Goal: Task Accomplishment & Management: Complete application form

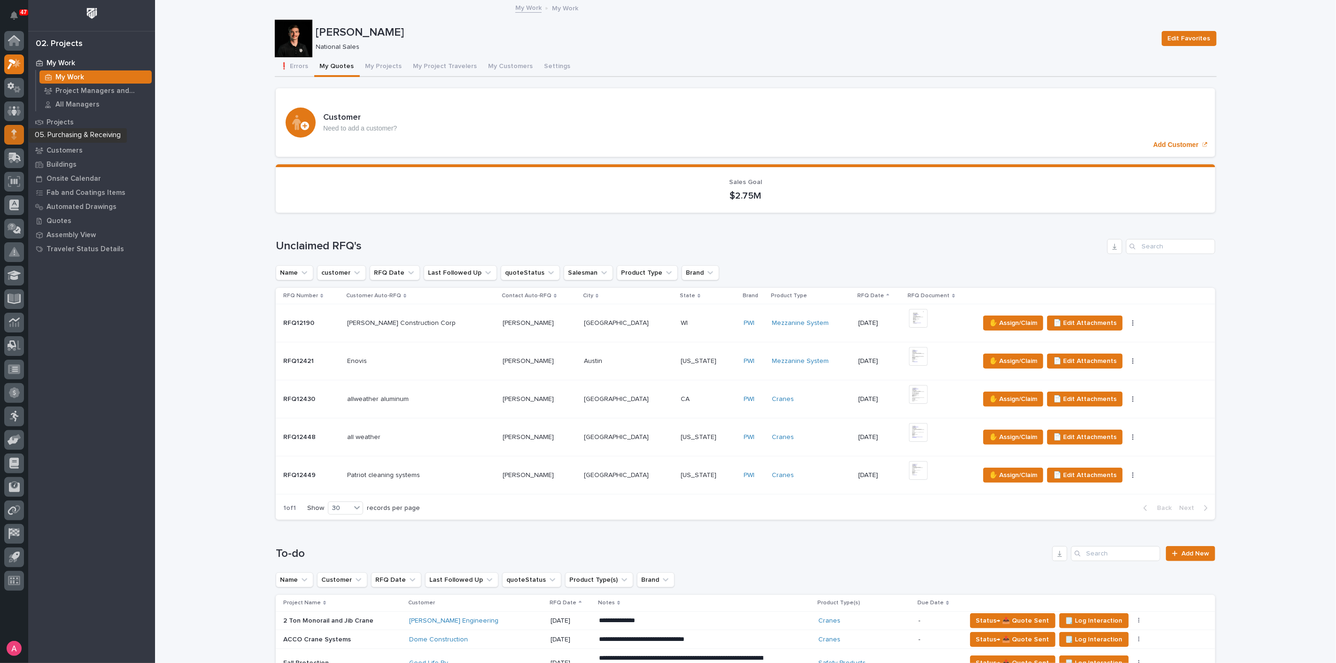
click at [18, 137] on div at bounding box center [14, 135] width 20 height 20
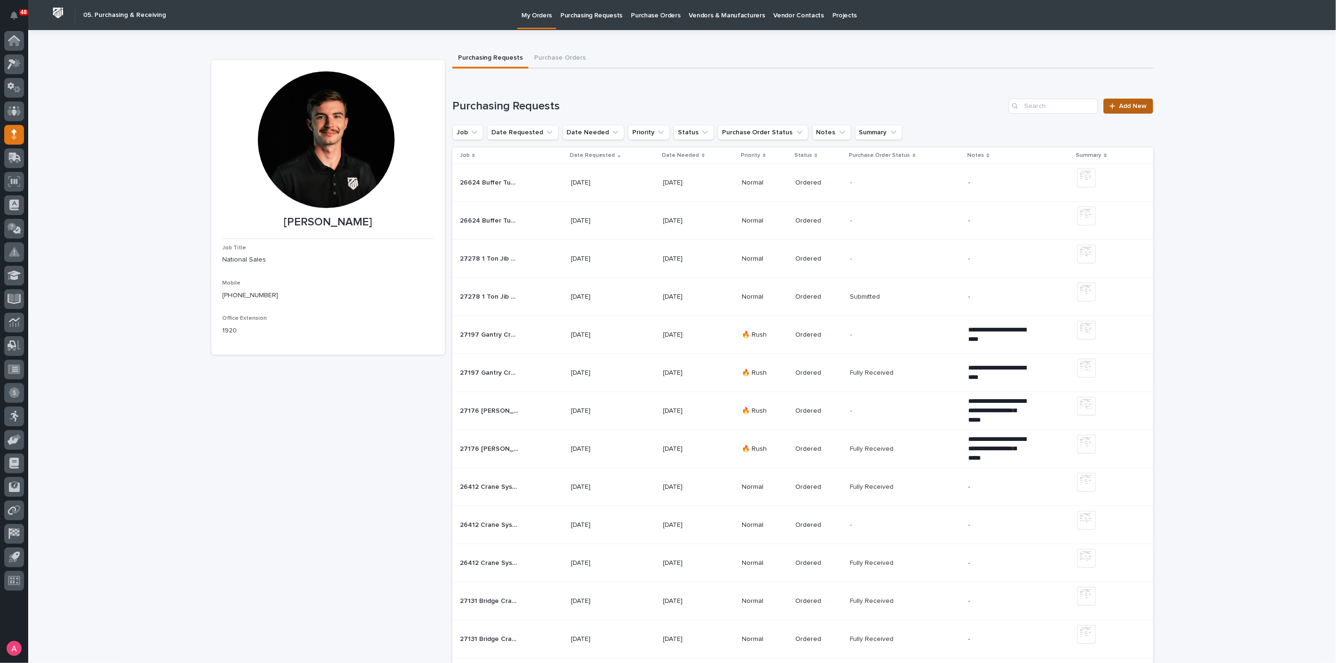
click at [1136, 107] on span "Add New" at bounding box center [1134, 106] width 28 height 7
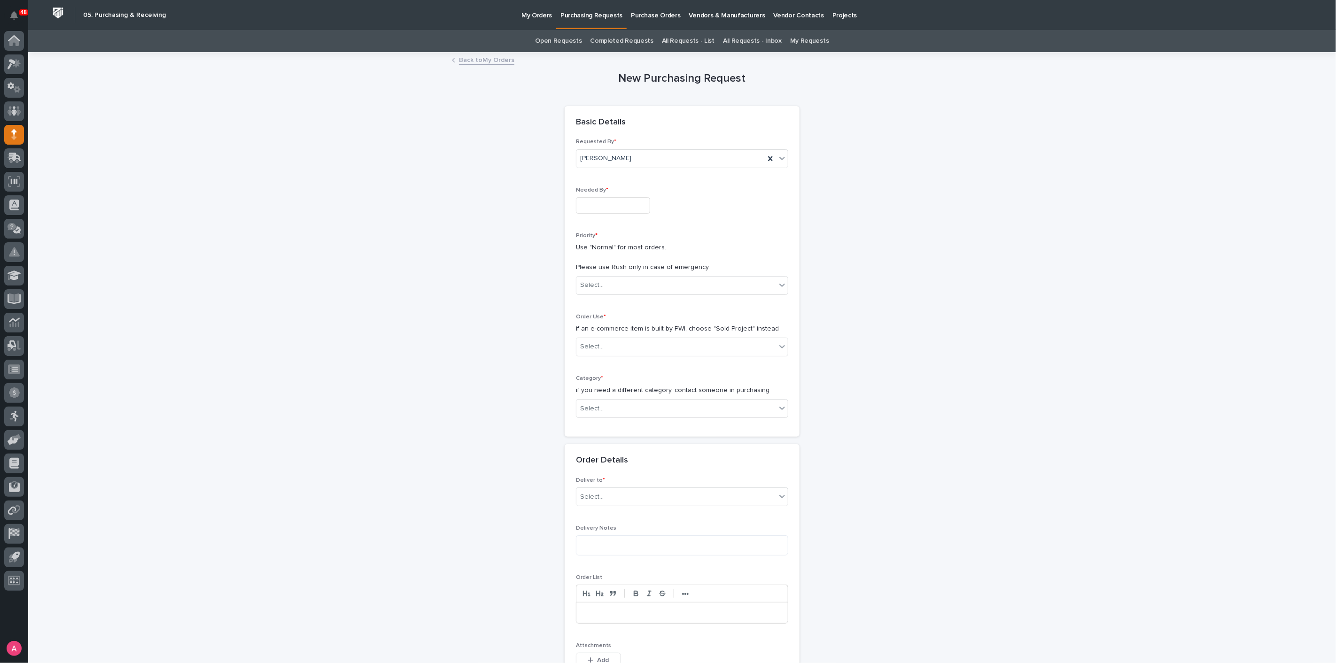
click at [602, 207] on input "text" at bounding box center [613, 205] width 74 height 16
click at [638, 114] on div "10" at bounding box center [634, 112] width 13 height 13
type input "**********"
click at [605, 283] on div "Select..." at bounding box center [677, 286] width 200 height 16
click at [603, 337] on div "Normal" at bounding box center [678, 336] width 211 height 16
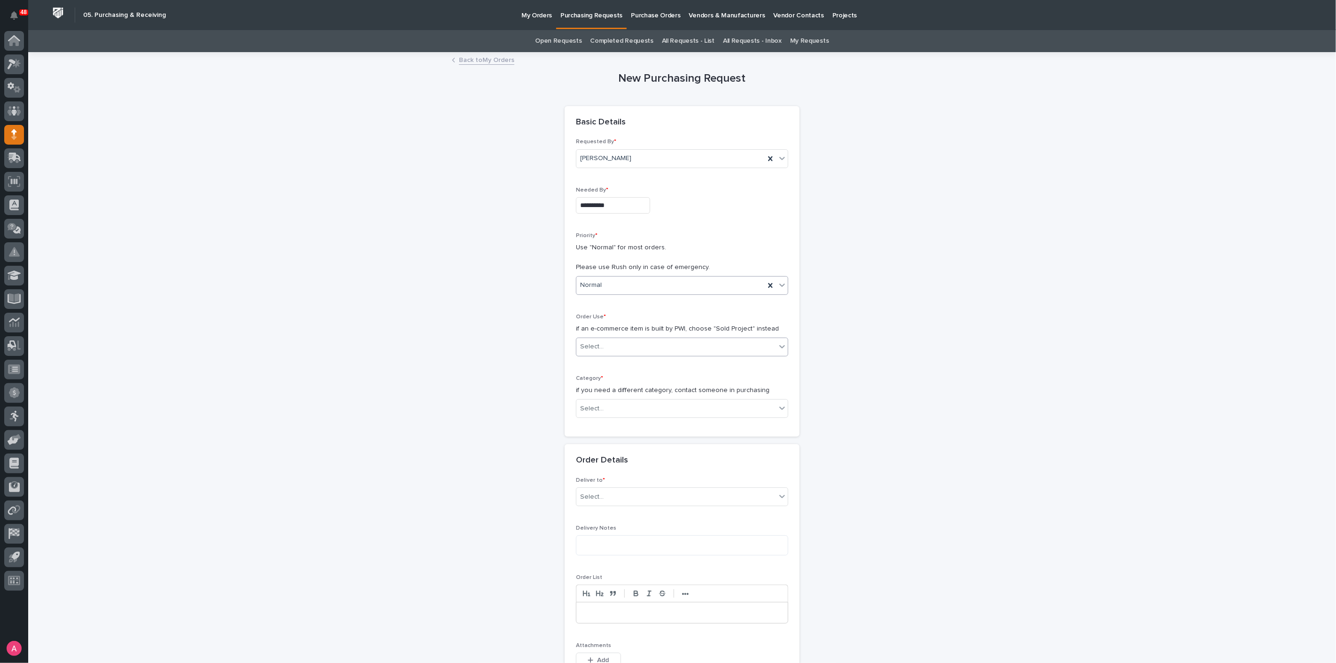
click at [608, 343] on div "Select..." at bounding box center [677, 347] width 200 height 16
click at [602, 361] on div "Sold Project" at bounding box center [678, 364] width 211 height 16
click at [631, 409] on div "Select..." at bounding box center [677, 409] width 200 height 16
click at [612, 505] on div "Parts & Hardware" at bounding box center [678, 507] width 211 height 16
click at [617, 480] on div "Select..." at bounding box center [677, 476] width 200 height 16
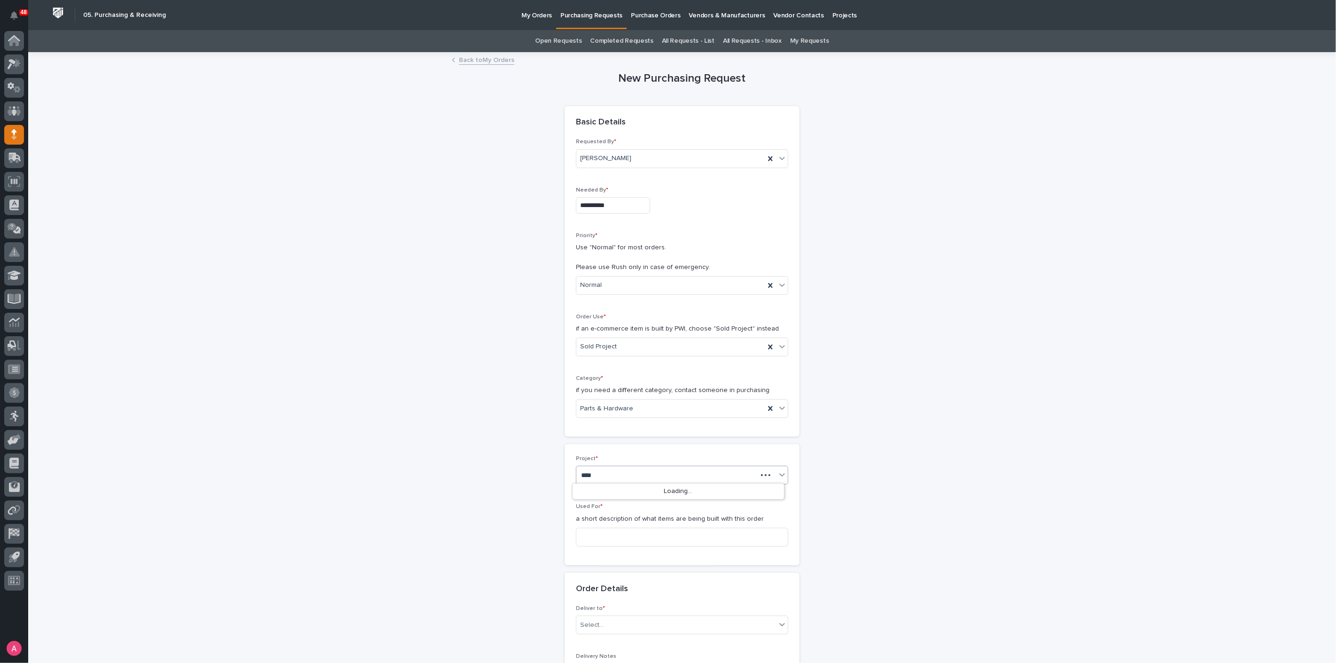
type input "*****"
click at [618, 496] on div "27203 - Croc Enterprises - 2 Ton Crane System" at bounding box center [678, 492] width 211 height 16
click at [622, 539] on input at bounding box center [682, 537] width 212 height 19
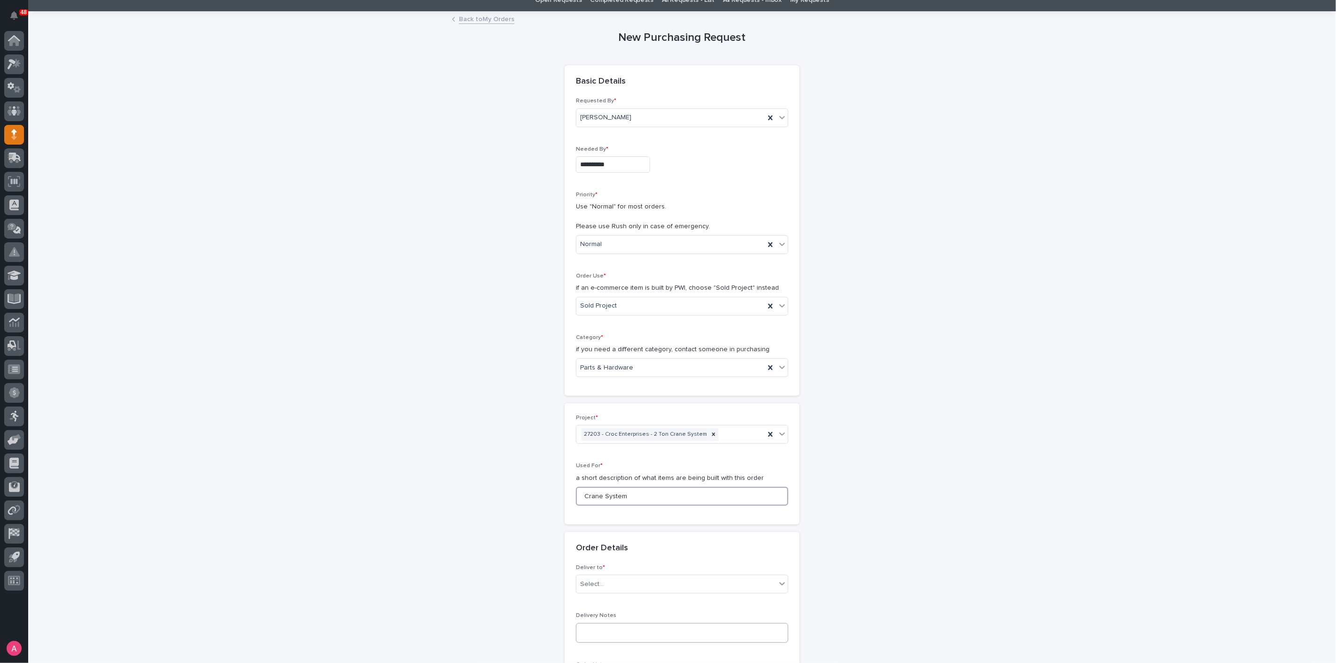
scroll to position [156, 0]
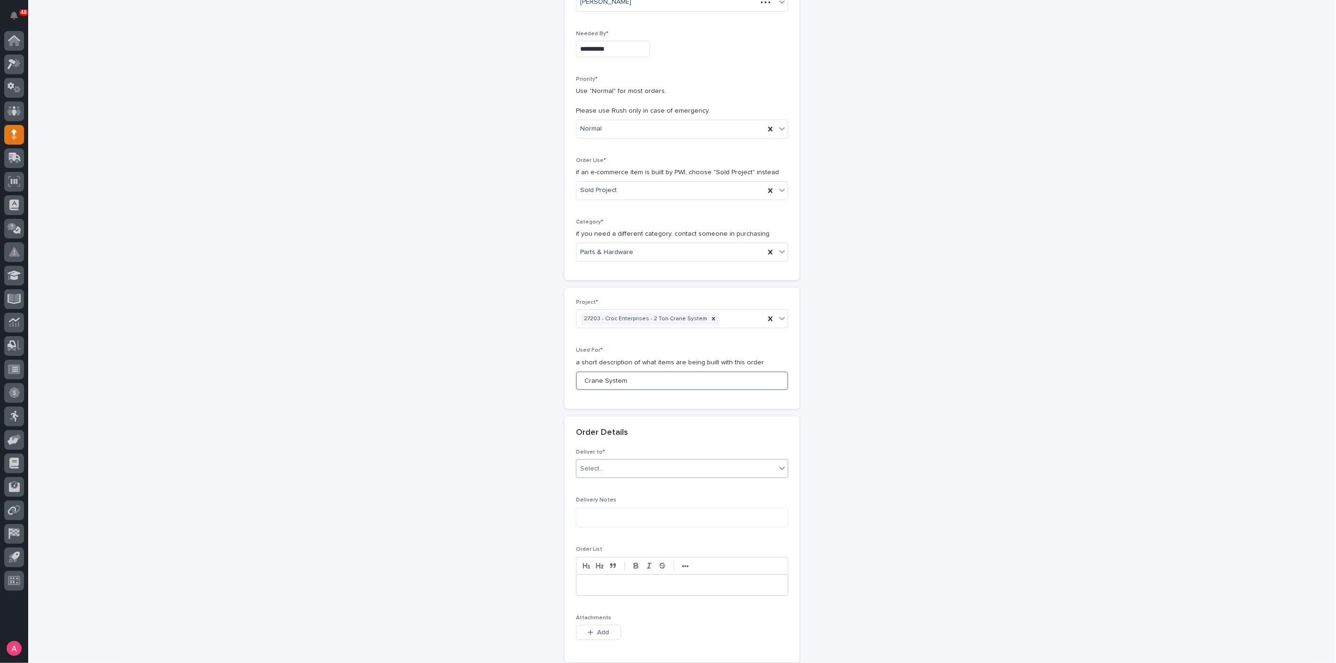
type input "Crane System"
click at [654, 461] on div "Select..." at bounding box center [677, 469] width 200 height 16
click at [641, 482] on div "PWI" at bounding box center [678, 485] width 211 height 16
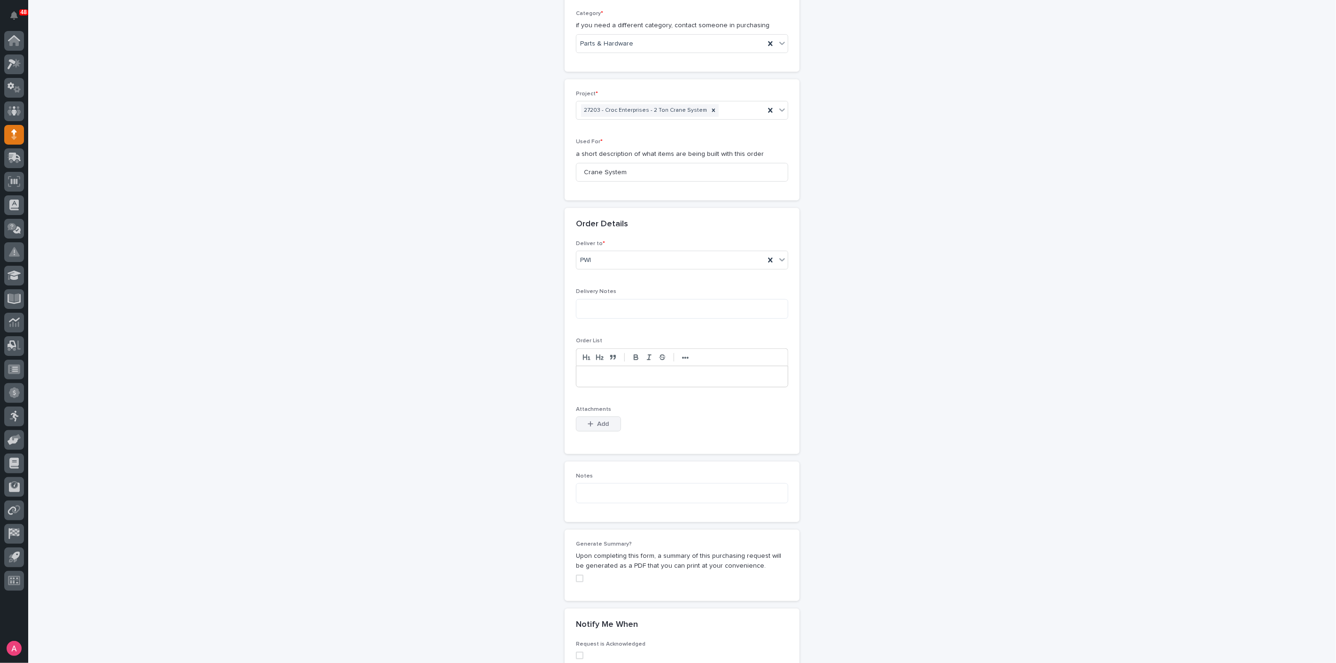
click at [589, 417] on button "Add" at bounding box center [598, 424] width 45 height 15
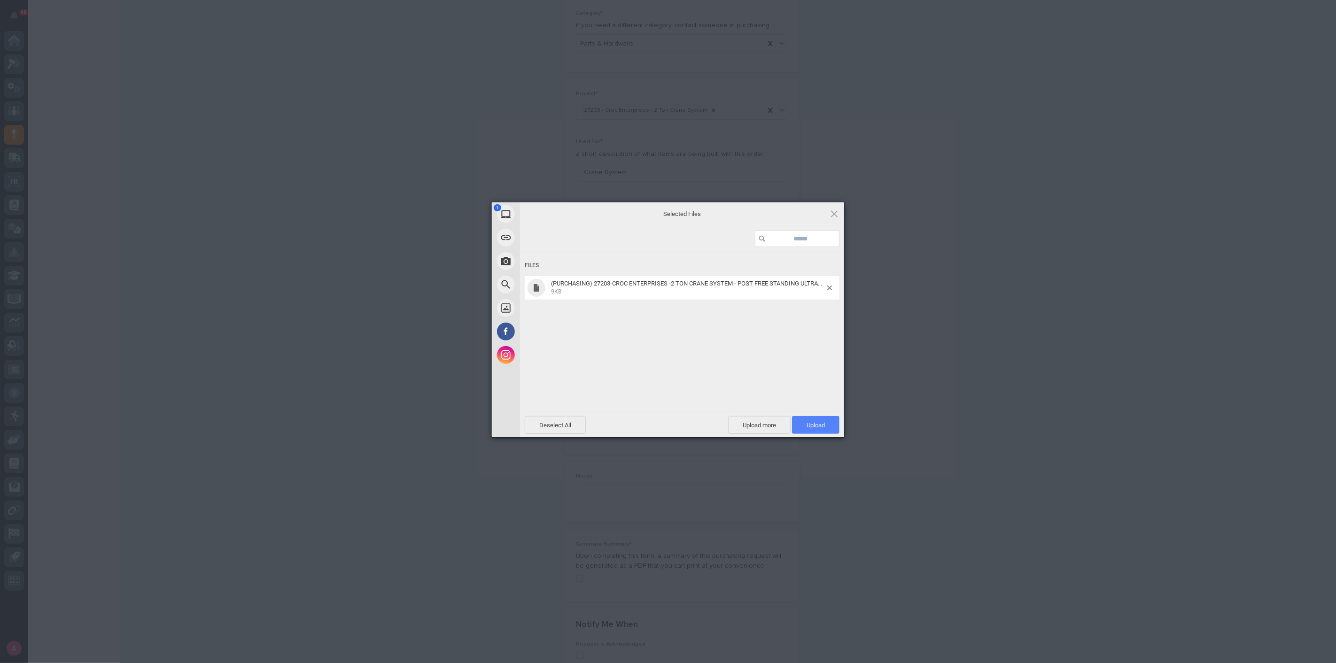
click at [816, 428] on span "Upload 1" at bounding box center [816, 425] width 18 height 7
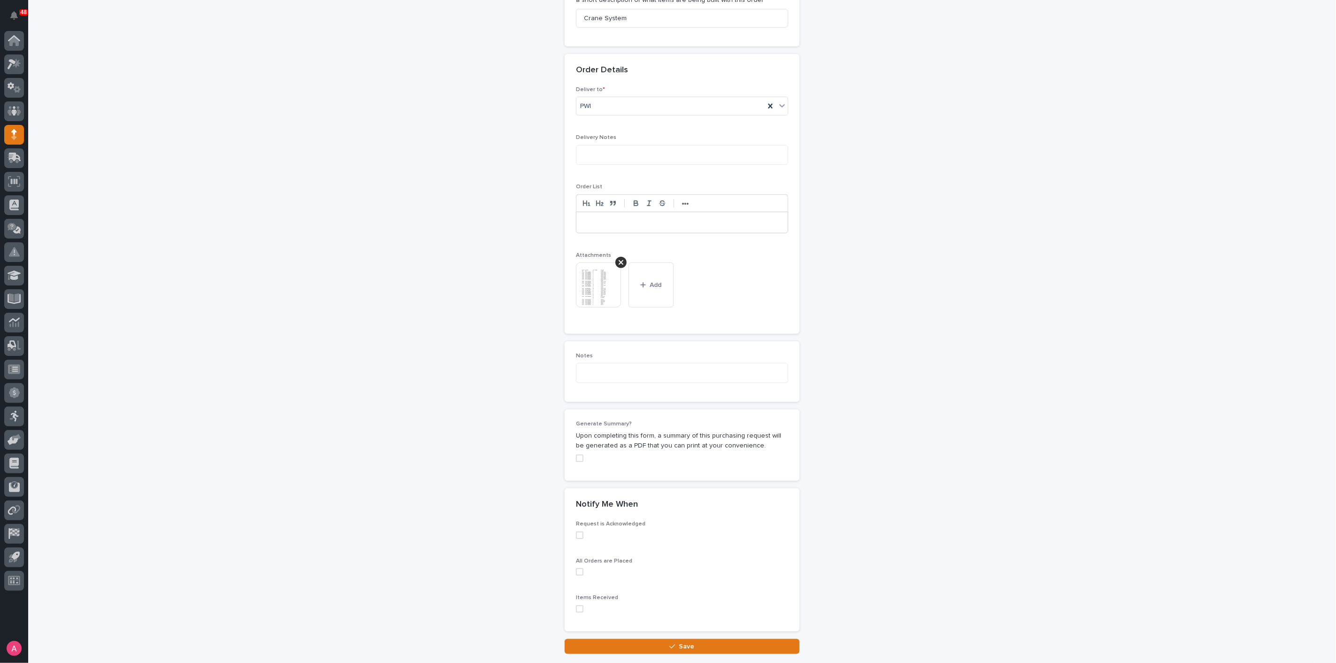
scroll to position [581, 0]
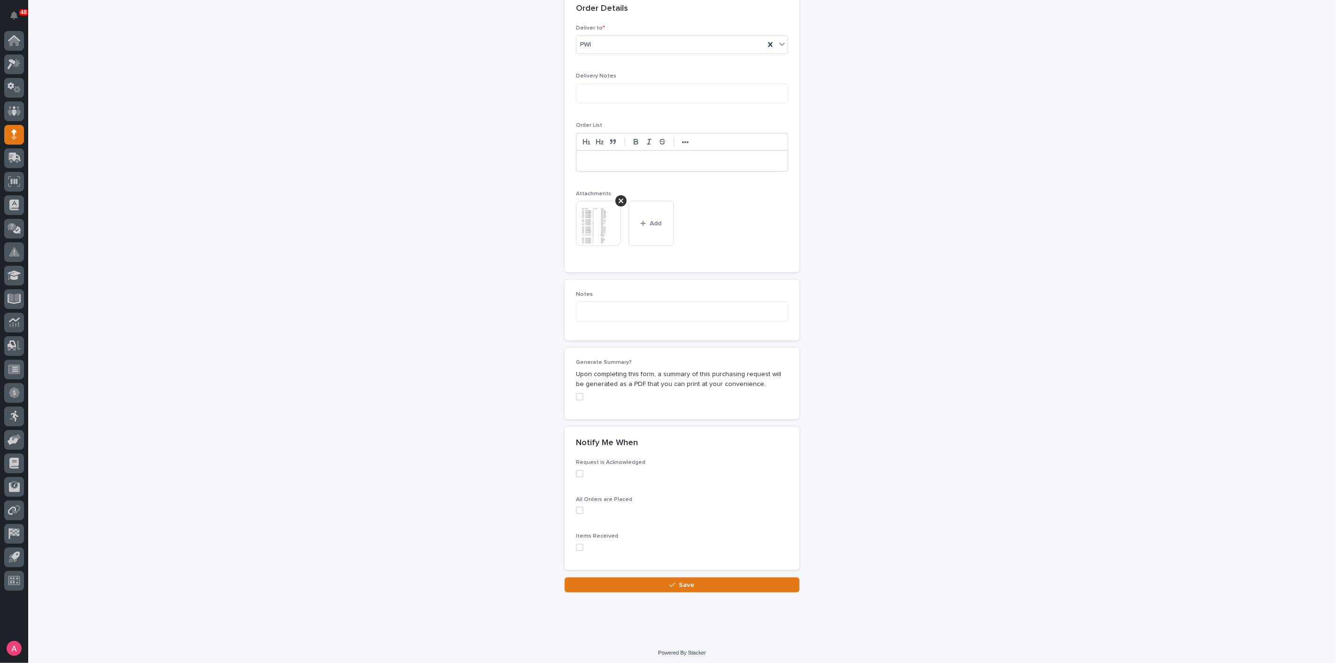
click at [576, 394] on span at bounding box center [580, 397] width 8 height 8
click at [707, 585] on button "Save" at bounding box center [682, 585] width 235 height 15
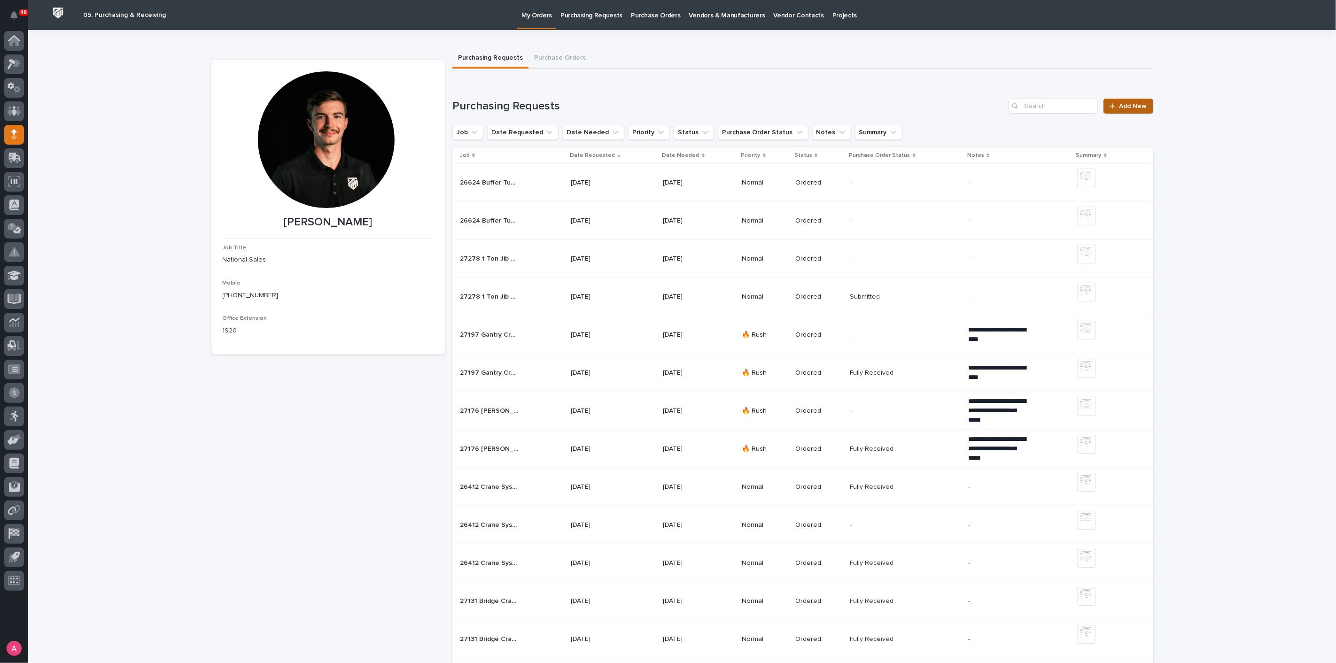
click at [1139, 99] on link "Add New" at bounding box center [1128, 106] width 49 height 15
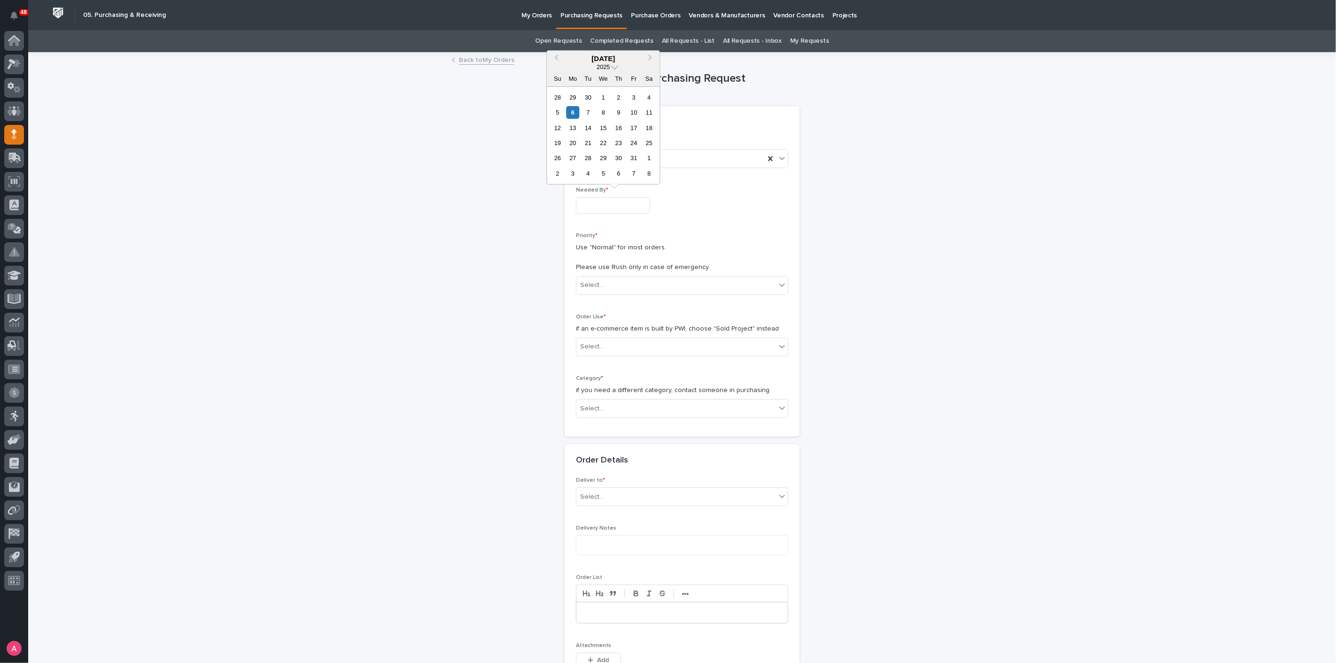
click at [628, 205] on input "text" at bounding box center [613, 205] width 74 height 16
click at [635, 115] on div "10" at bounding box center [634, 112] width 13 height 13
type input "**********"
click at [633, 288] on div "Select..." at bounding box center [677, 286] width 200 height 16
click at [628, 339] on div "Normal" at bounding box center [678, 336] width 211 height 16
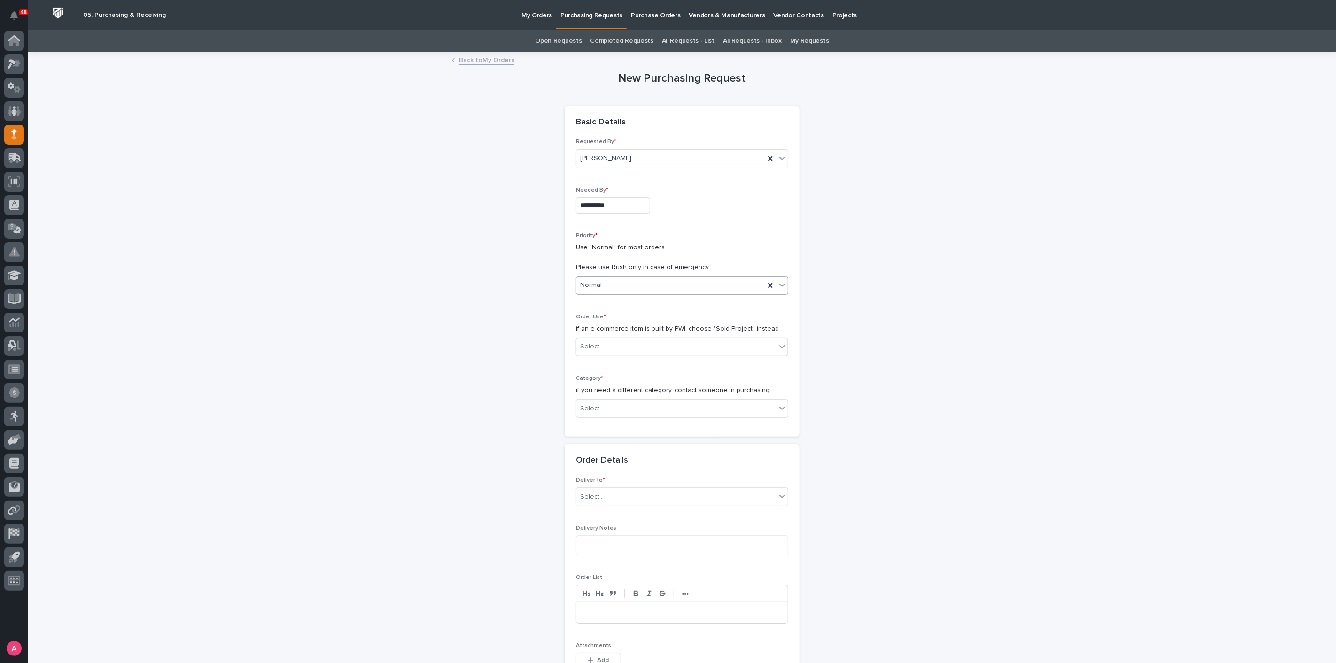
click at [628, 351] on div "Select..." at bounding box center [677, 347] width 200 height 16
click at [628, 363] on div "Sold Project" at bounding box center [678, 364] width 211 height 16
click at [625, 401] on div "Select..." at bounding box center [677, 409] width 200 height 16
click at [611, 538] on div "Steel" at bounding box center [678, 540] width 211 height 16
click at [612, 536] on input at bounding box center [682, 537] width 212 height 19
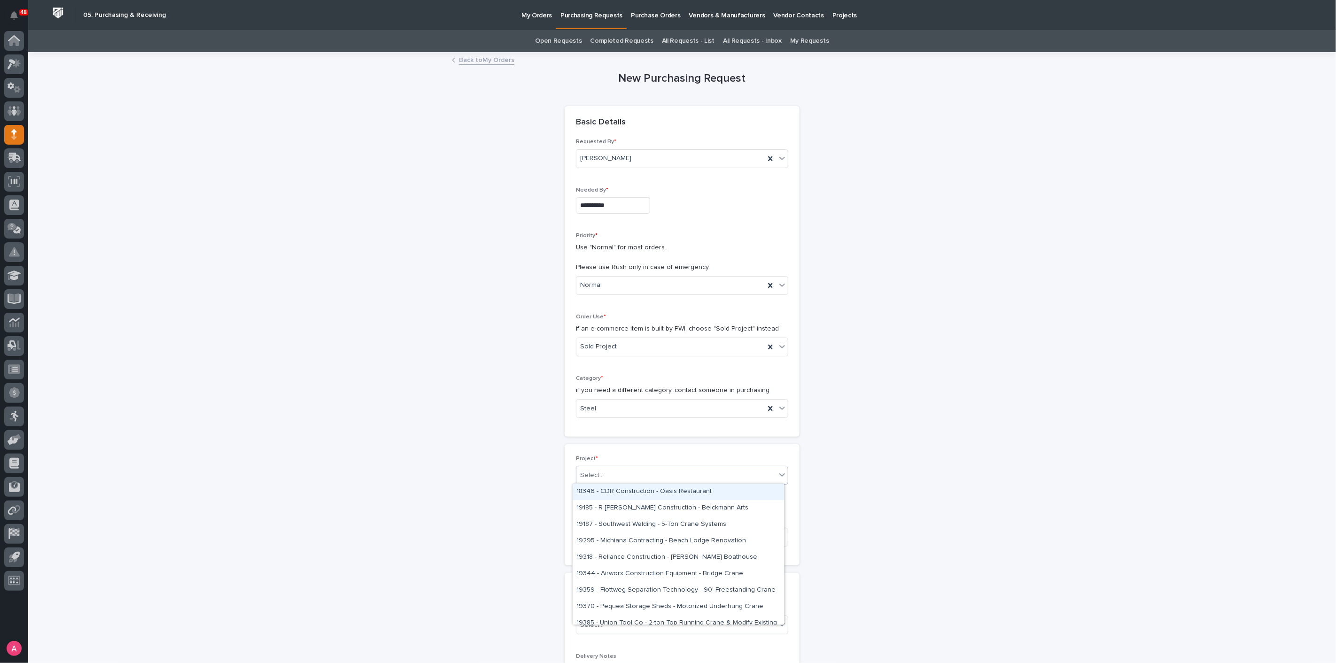
click at [636, 476] on div "Select..." at bounding box center [677, 476] width 200 height 16
type input "*****"
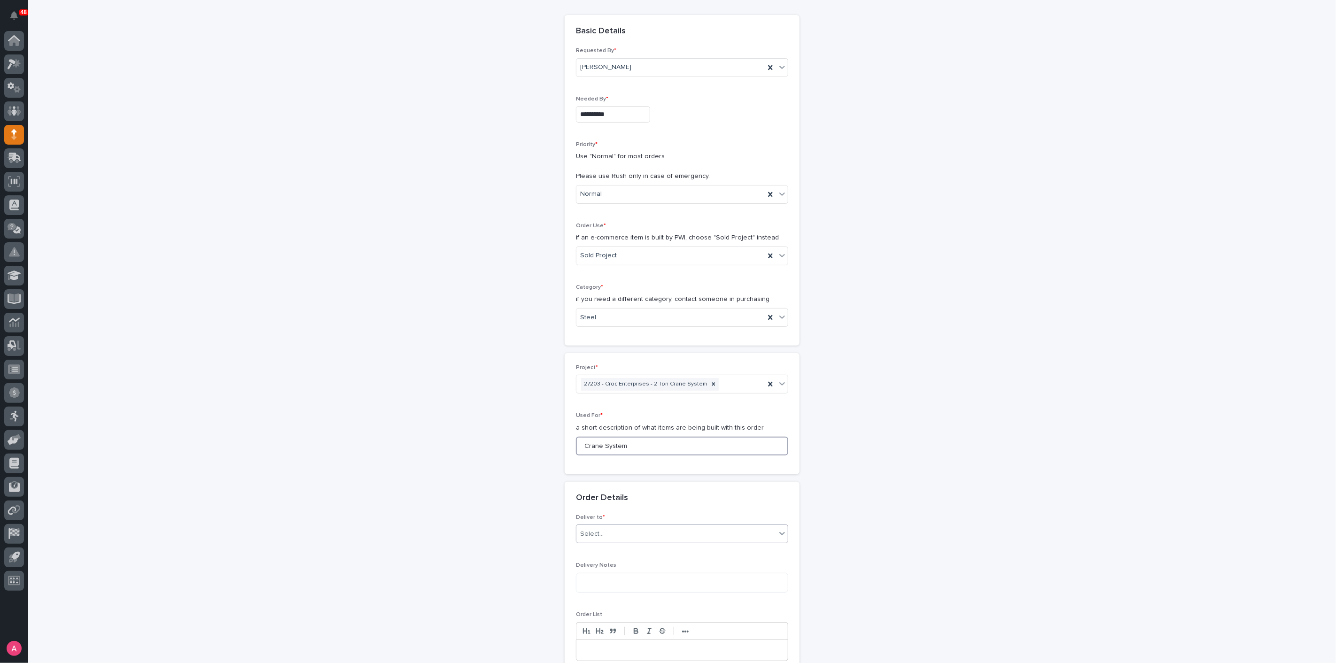
scroll to position [209, 0]
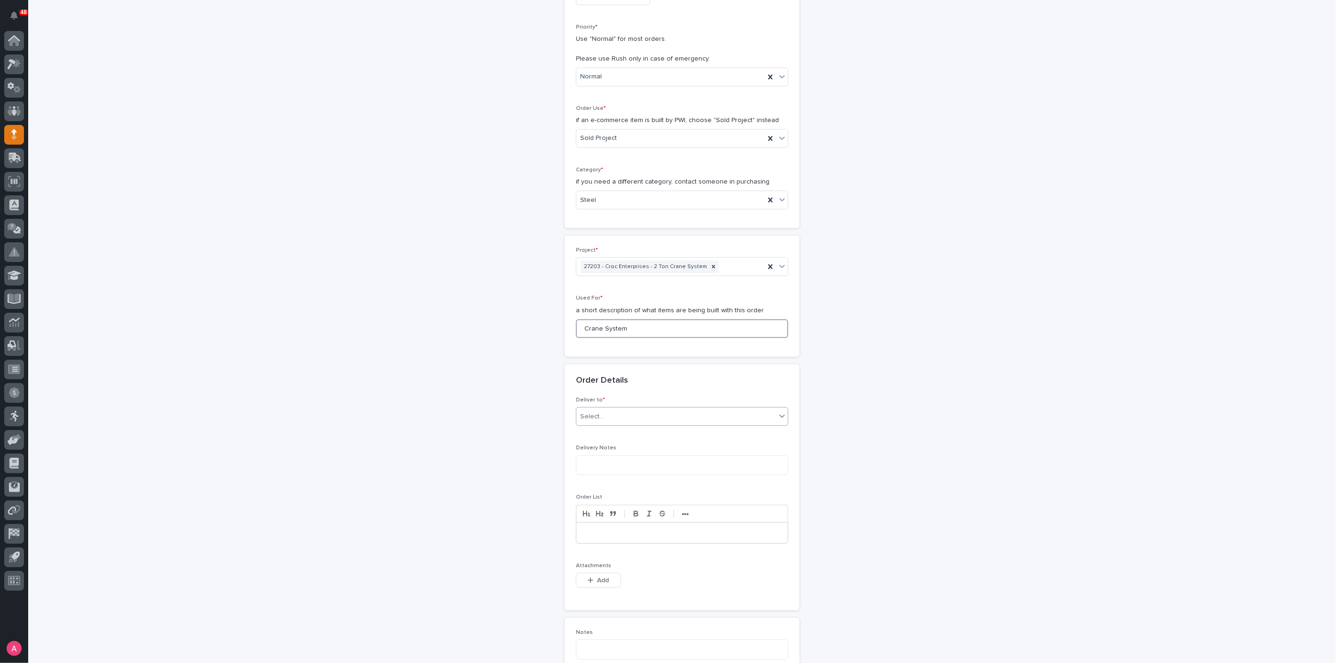
type input "Crane System"
click at [616, 409] on div "Select..." at bounding box center [677, 417] width 200 height 16
click at [591, 425] on div "PWI" at bounding box center [678, 433] width 211 height 16
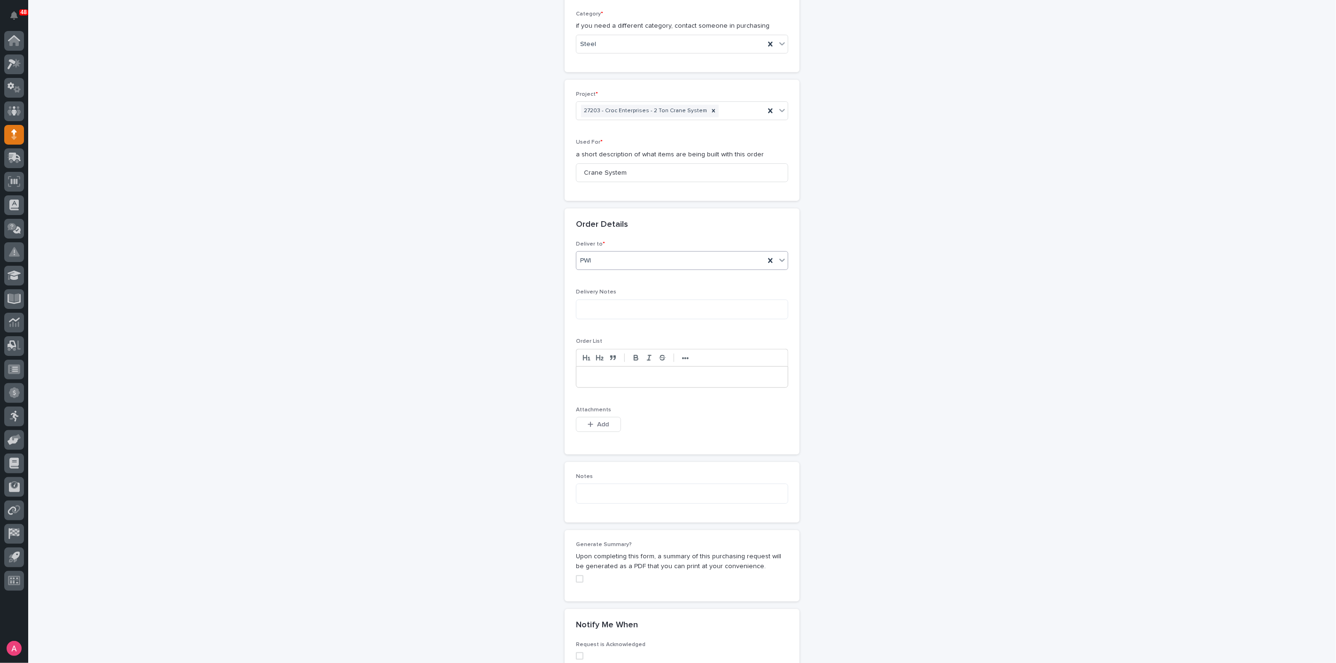
scroll to position [365, 0]
click at [608, 425] on button "Add" at bounding box center [598, 424] width 45 height 15
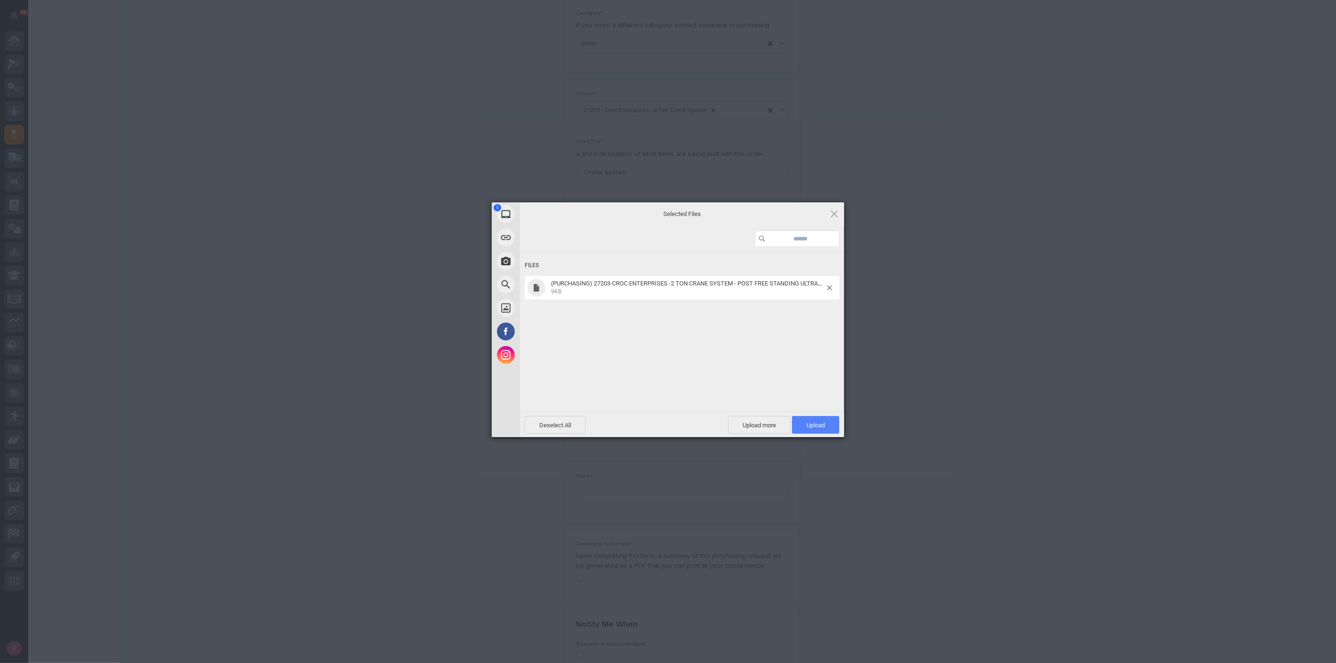
click at [827, 421] on span "Upload 1" at bounding box center [815, 425] width 47 height 18
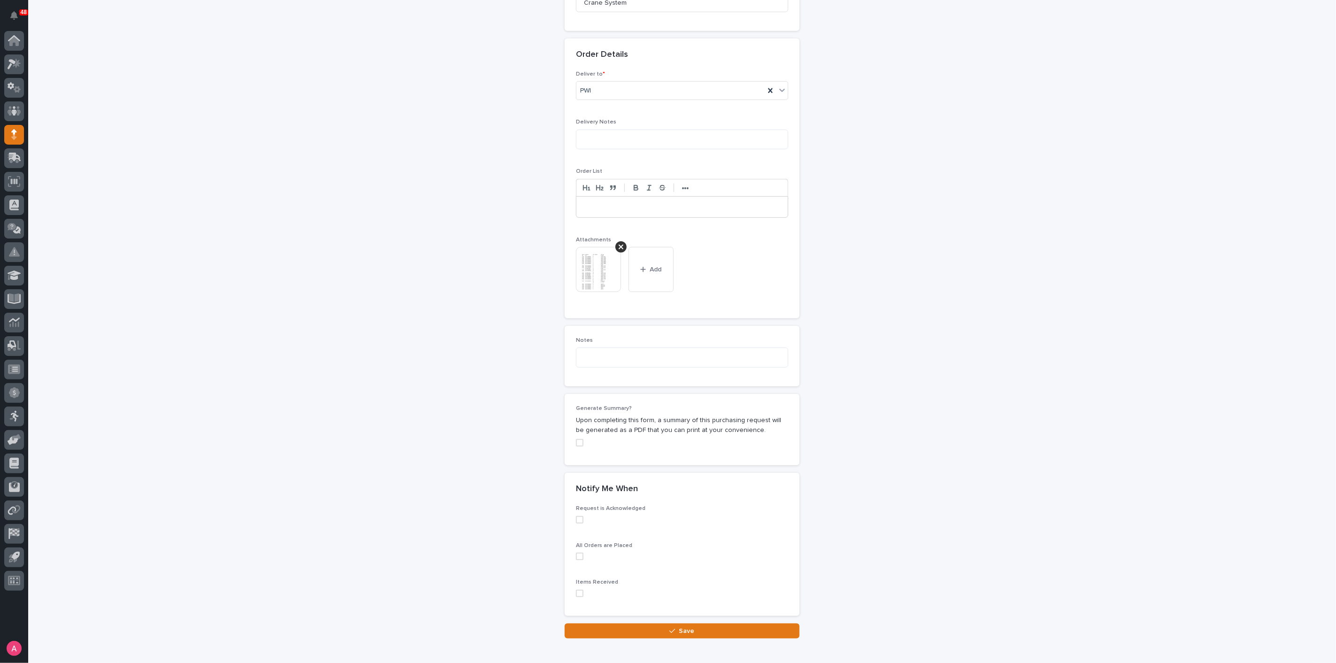
scroll to position [581, 0]
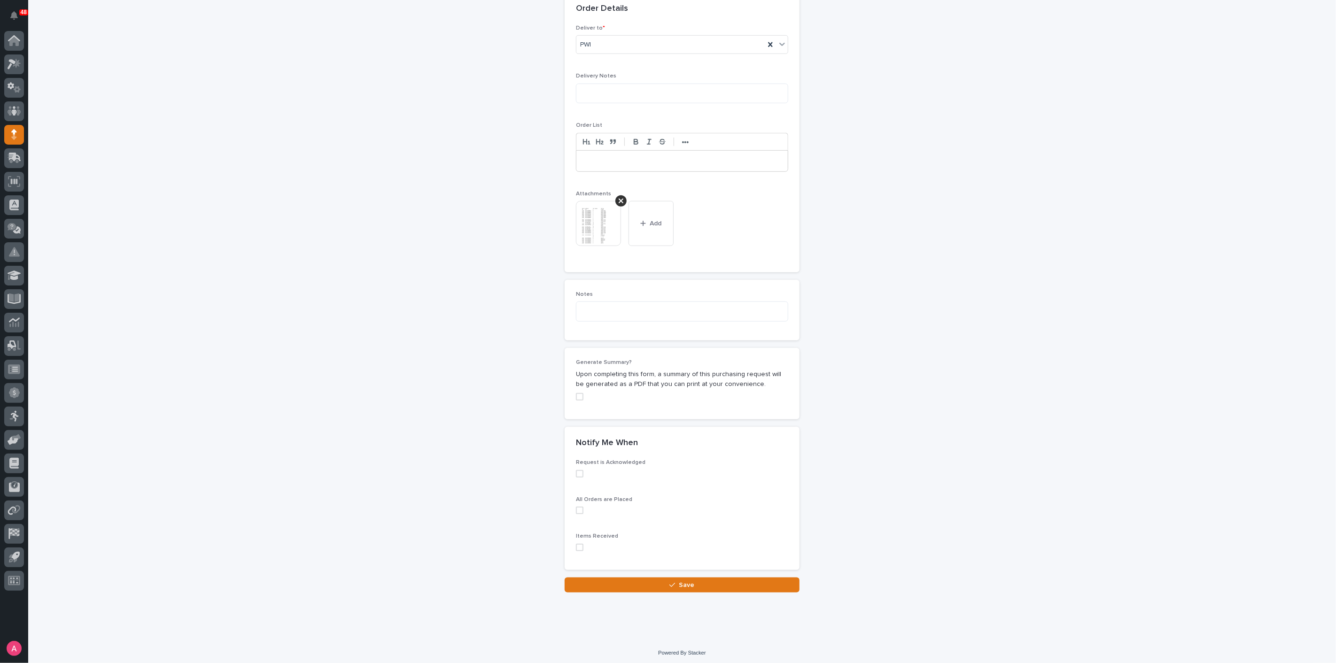
click at [577, 393] on span at bounding box center [580, 397] width 8 height 8
click at [693, 581] on button "Save" at bounding box center [682, 585] width 235 height 15
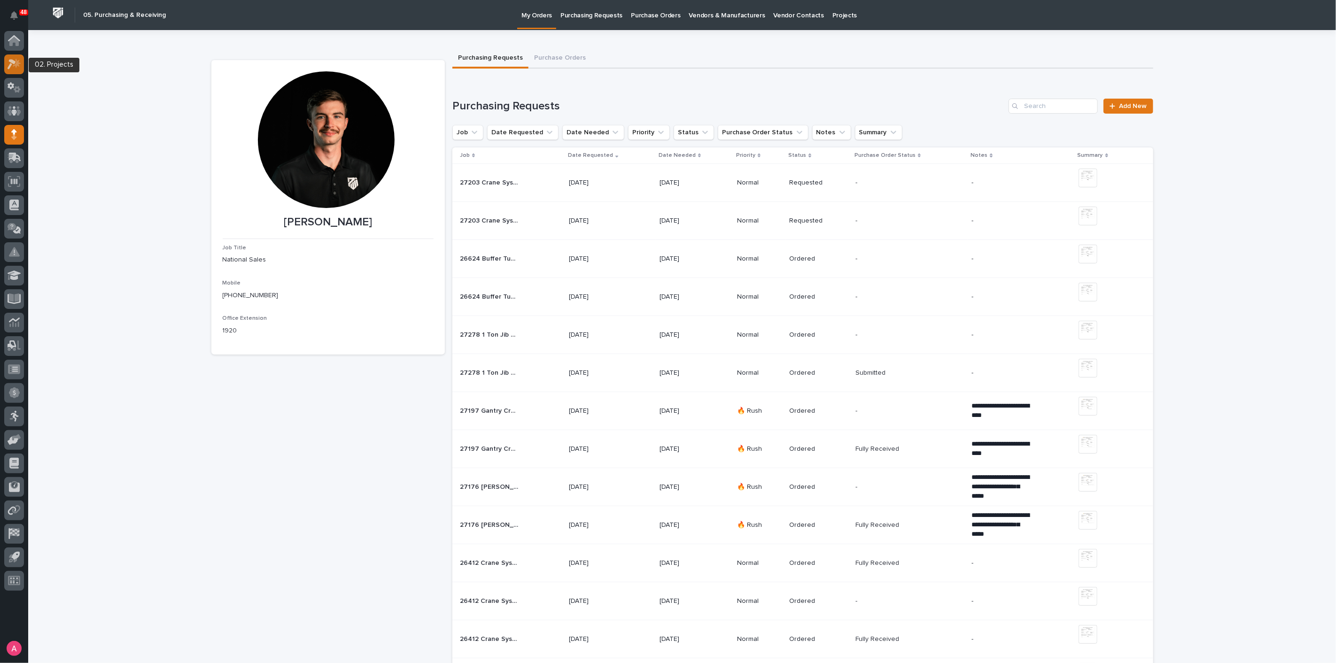
click at [14, 62] on icon at bounding box center [12, 64] width 8 height 10
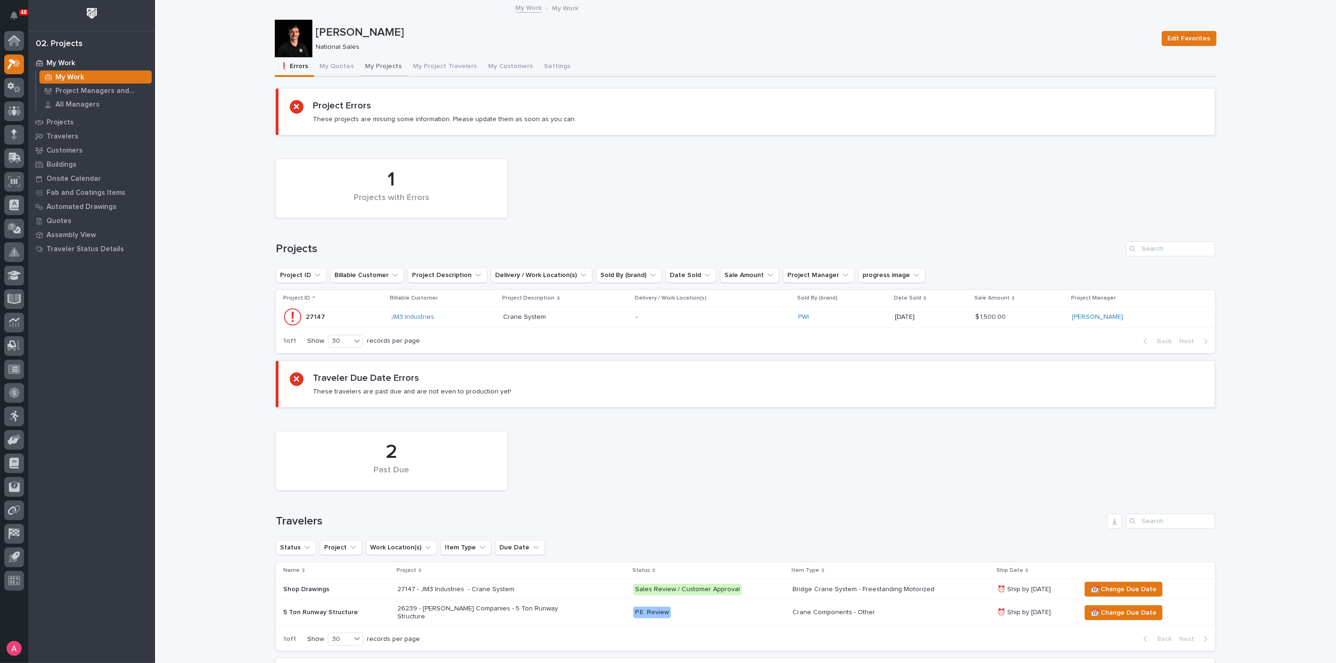
click at [374, 69] on button "My Projects" at bounding box center [384, 67] width 48 height 20
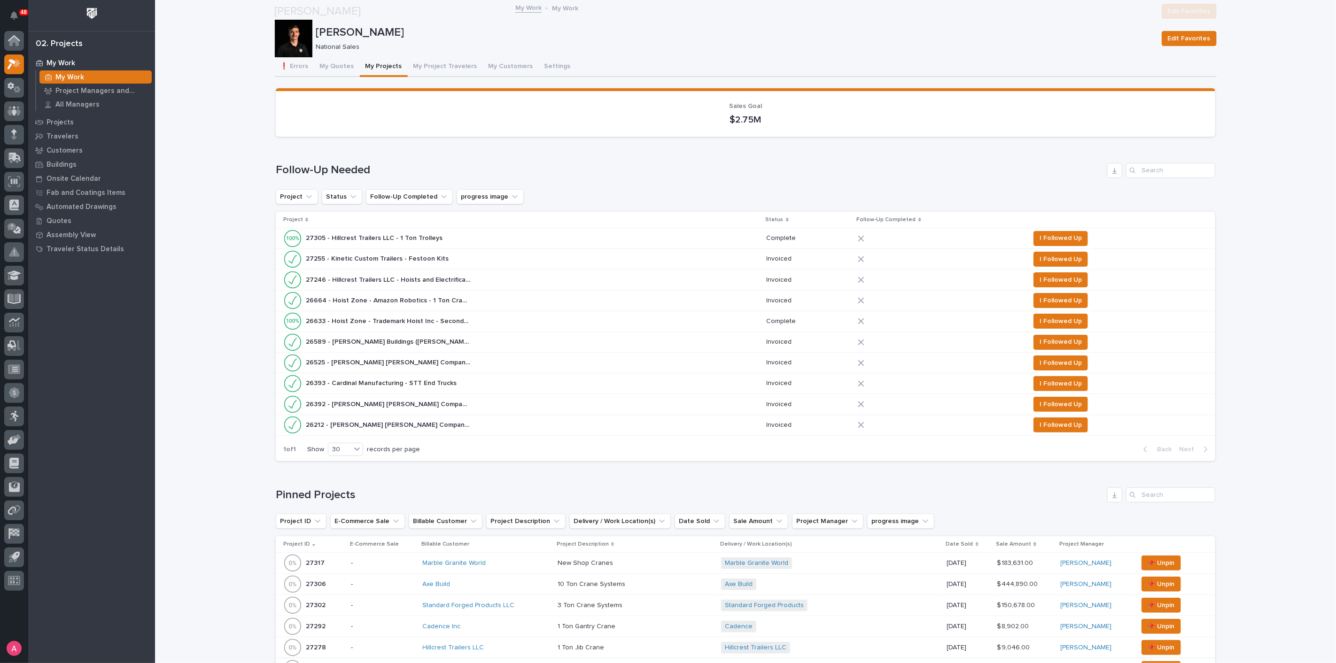
scroll to position [209, 0]
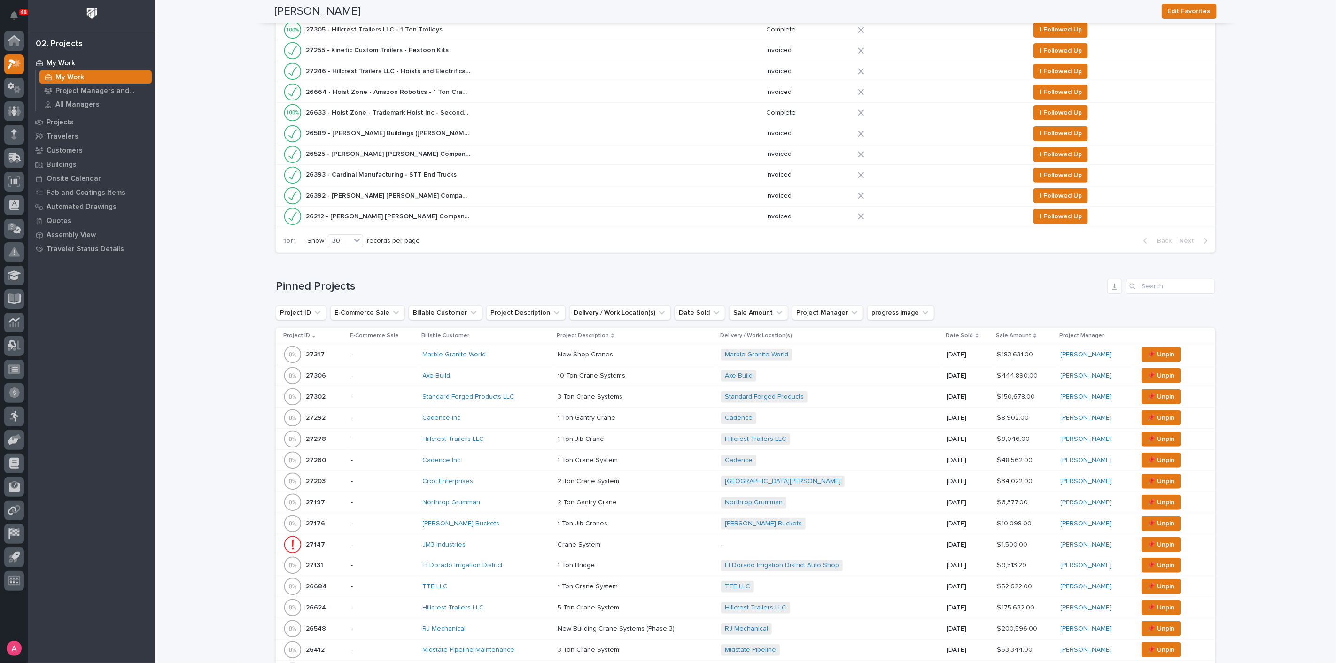
click at [492, 478] on div "Croc Enterprises" at bounding box center [487, 482] width 128 height 8
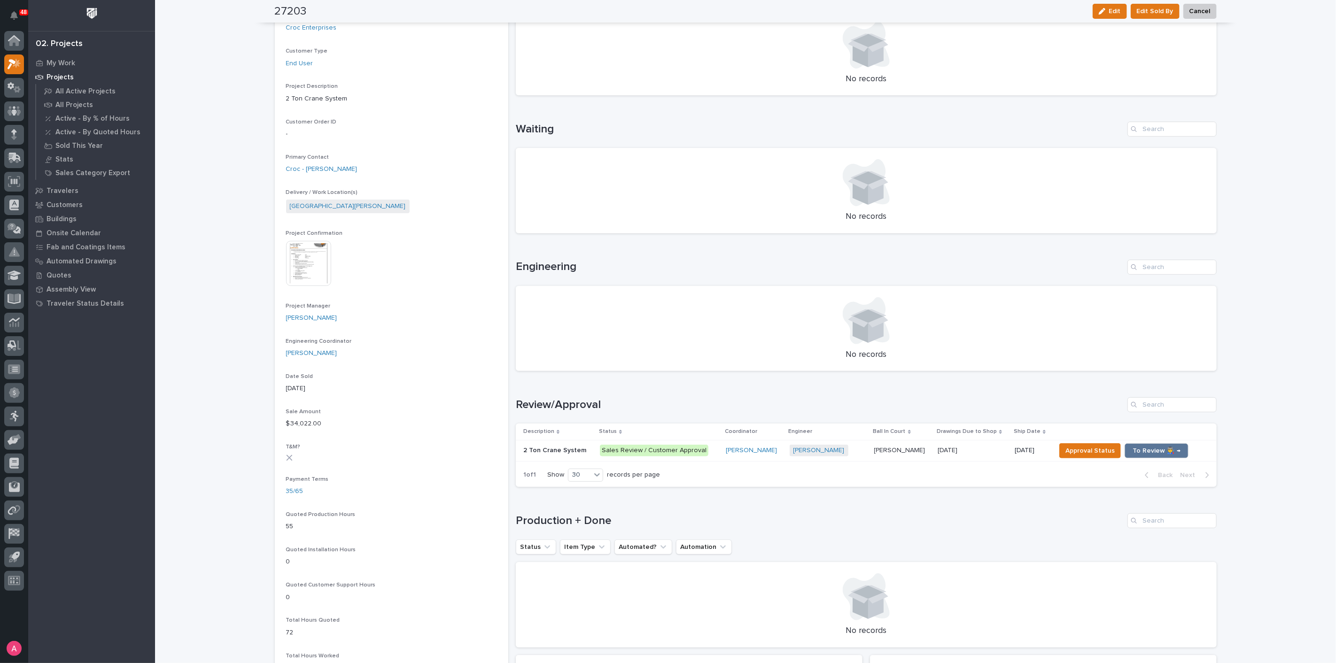
scroll to position [261, 0]
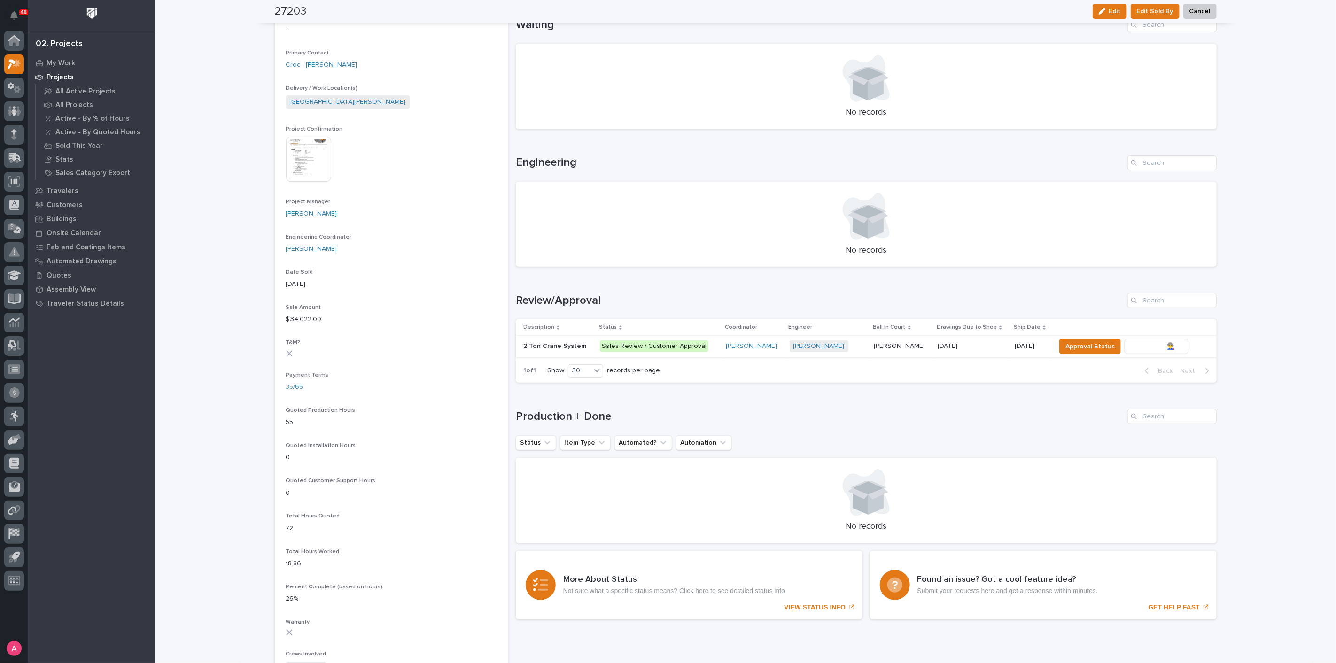
click at [1141, 345] on span "To Review 👨‍🏭 →" at bounding box center [1157, 346] width 48 height 11
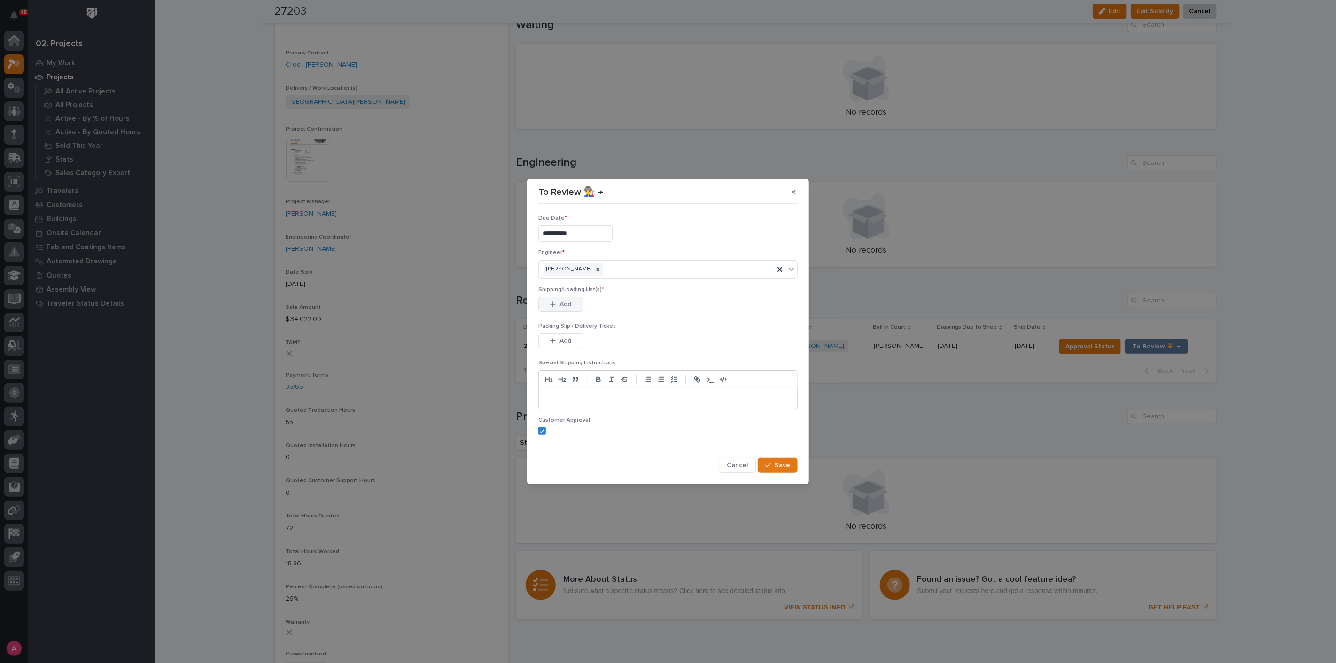
click at [562, 305] on span "Add" at bounding box center [566, 304] width 12 height 8
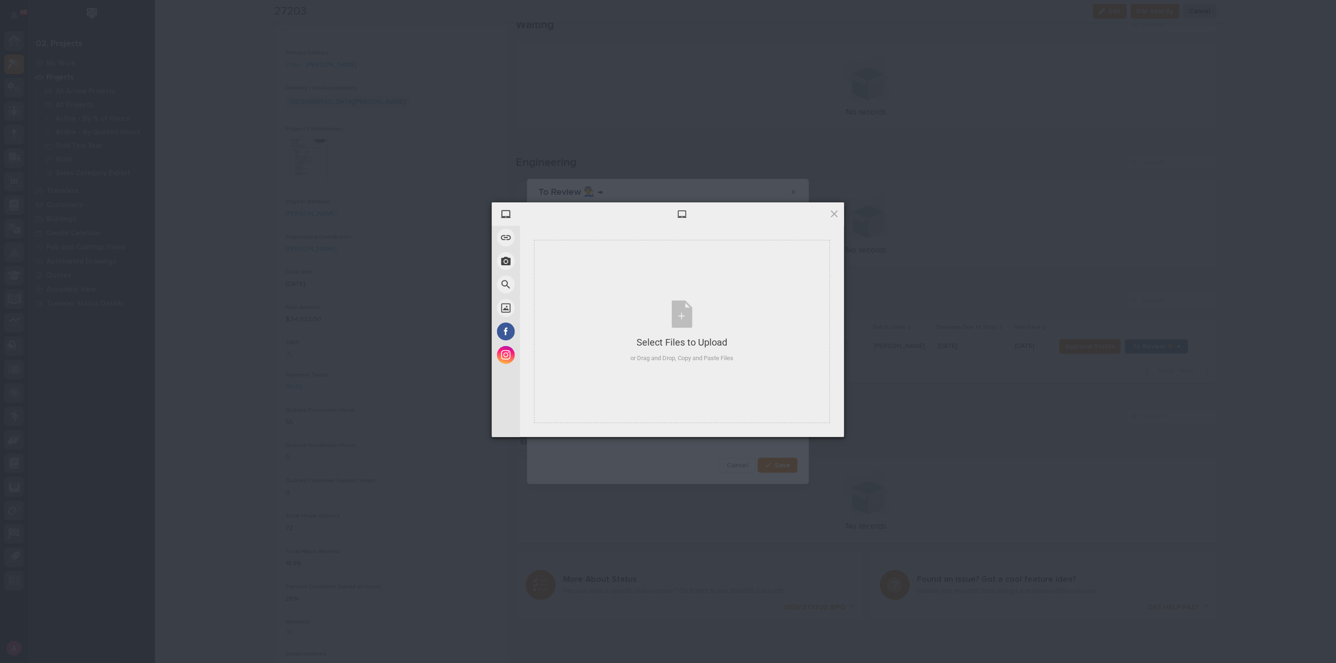
drag, startPoint x: 1044, startPoint y: 134, endPoint x: 811, endPoint y: 47, distance: 248.7
click at [1044, 134] on div "My Device Link (URL) Take Photo Web Search Unsplash Facebook Instagram Select F…" at bounding box center [668, 331] width 1336 height 663
